Goal: Task Accomplishment & Management: Manage account settings

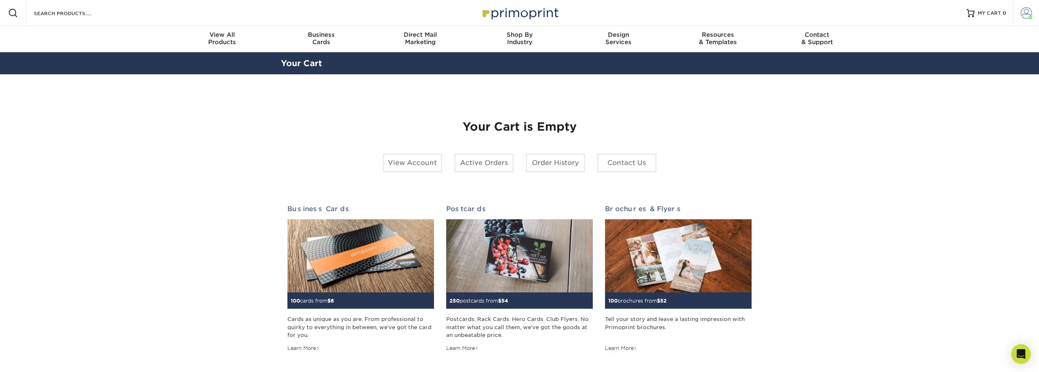
click at [1024, 12] on span at bounding box center [1026, 12] width 11 height 11
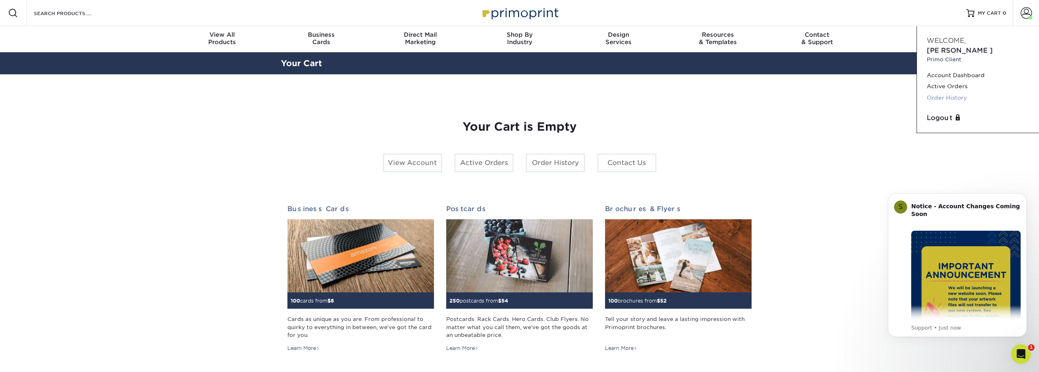
click at [949, 92] on link "Order History" at bounding box center [978, 97] width 102 height 11
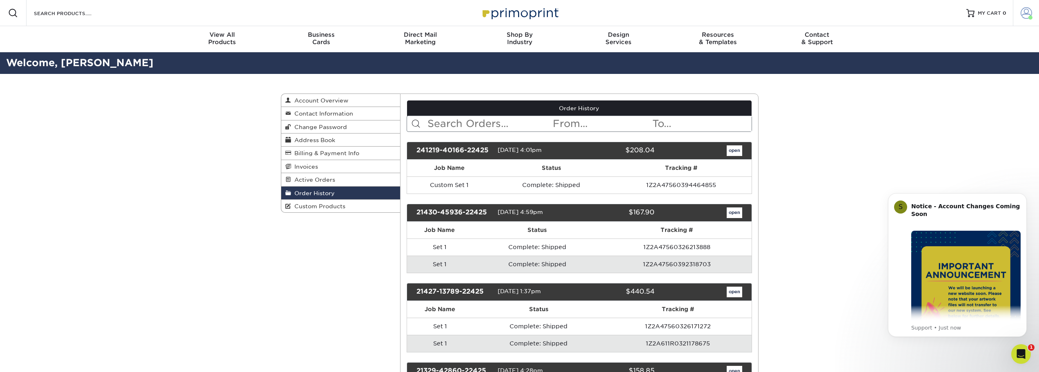
click at [1024, 15] on span at bounding box center [1026, 12] width 11 height 11
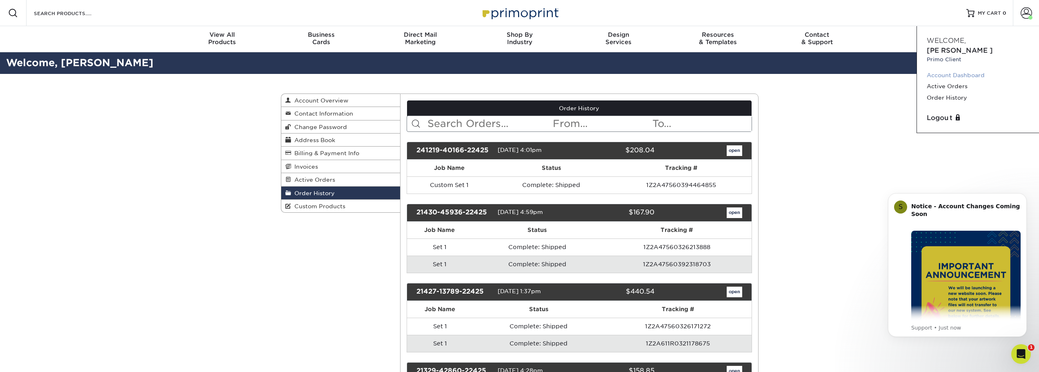
click at [973, 70] on link "Account Dashboard" at bounding box center [978, 75] width 102 height 11
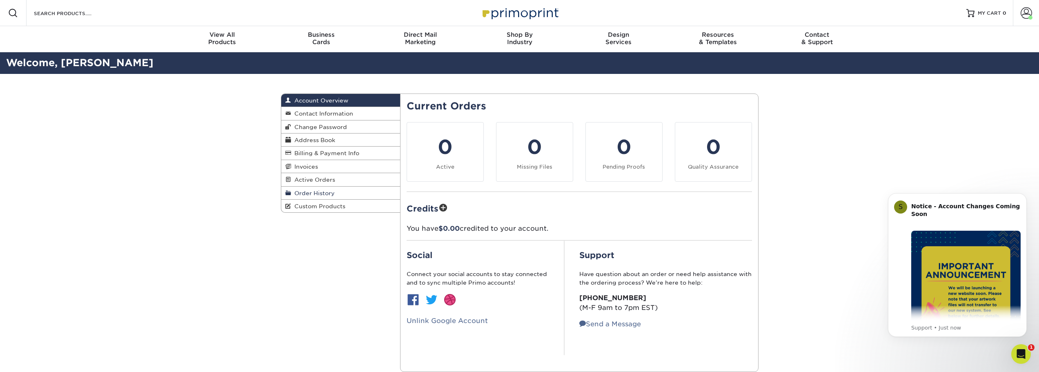
click at [310, 193] on span "Order History" at bounding box center [313, 193] width 44 height 7
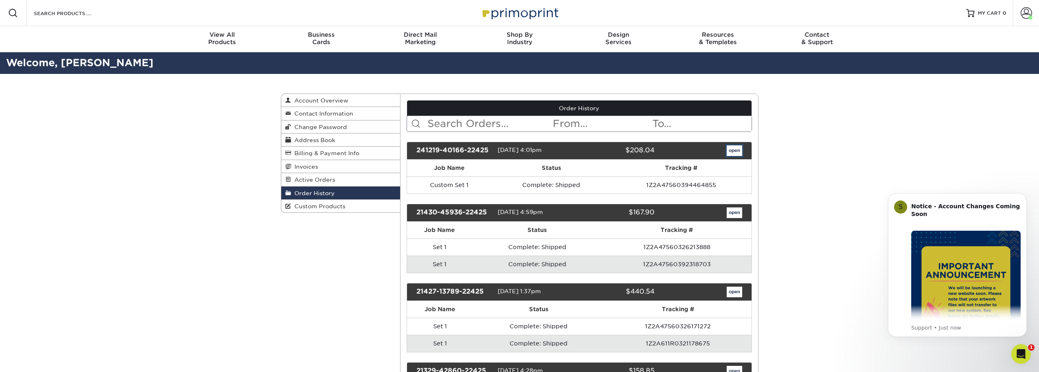
click at [728, 150] on link "open" at bounding box center [735, 150] width 16 height 11
